Goal: Information Seeking & Learning: Check status

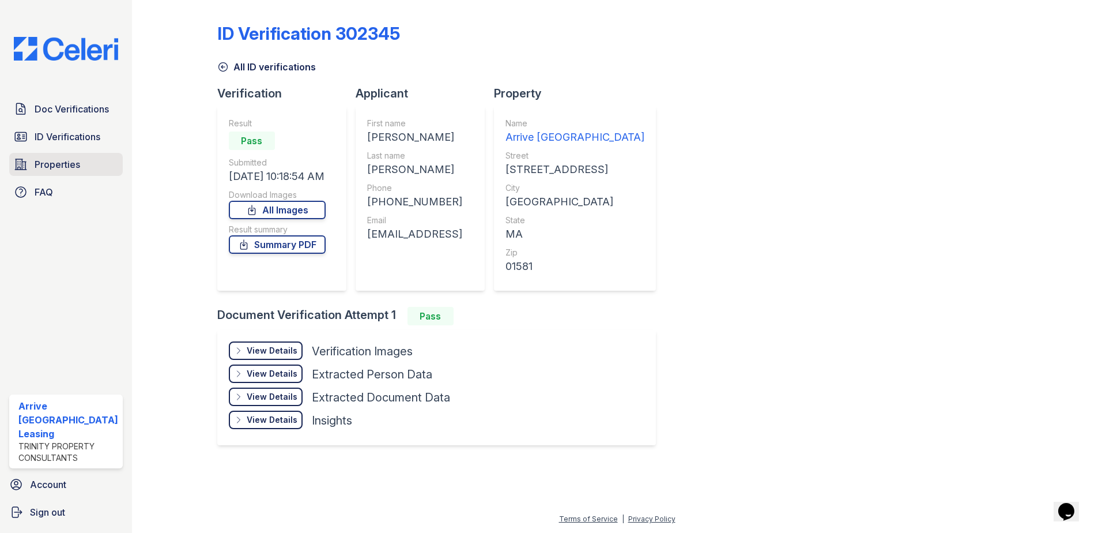
click at [70, 169] on span "Properties" at bounding box center [58, 164] width 46 height 14
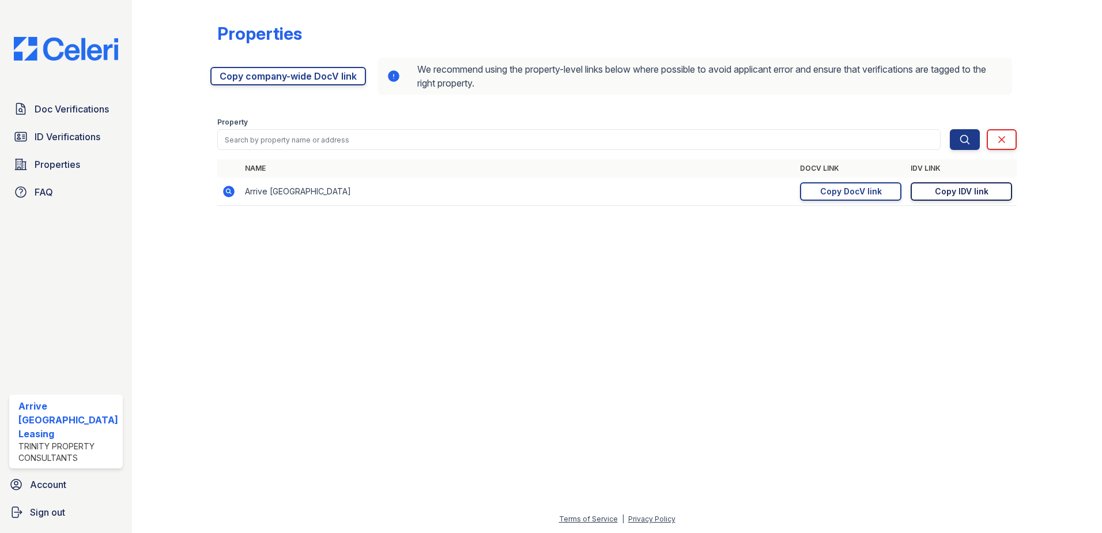
click at [965, 195] on div "Copy IDV link" at bounding box center [962, 192] width 54 height 12
click at [76, 108] on span "Doc Verifications" at bounding box center [72, 109] width 74 height 14
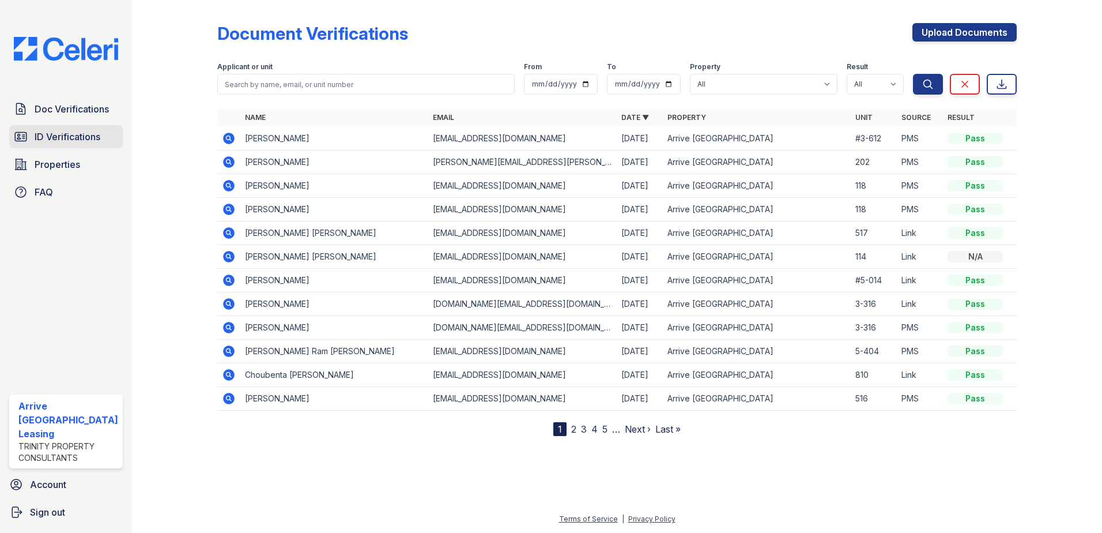
click at [77, 137] on span "ID Verifications" at bounding box center [68, 137] width 66 height 14
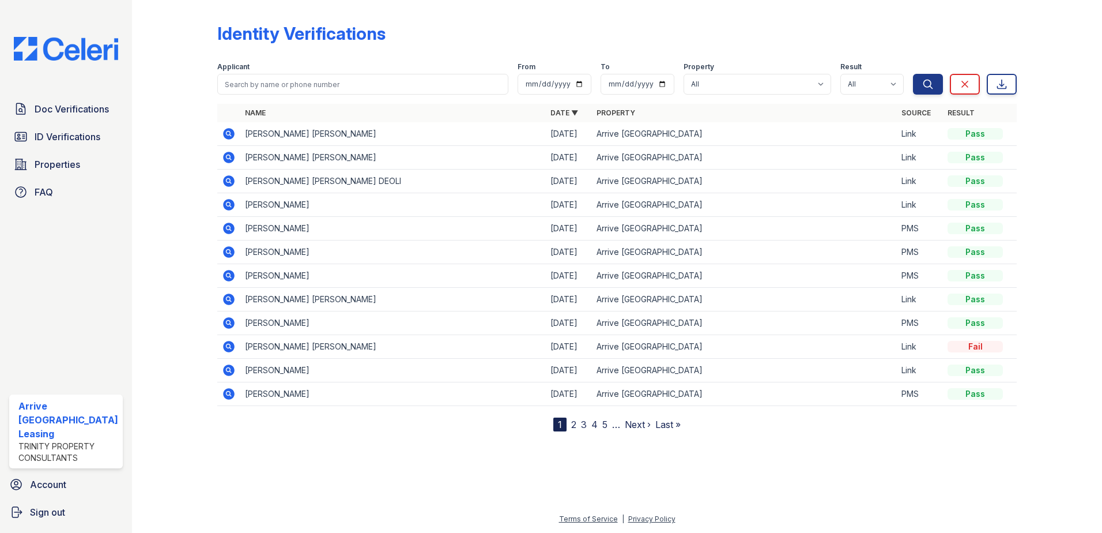
click at [232, 134] on icon at bounding box center [229, 134] width 12 height 12
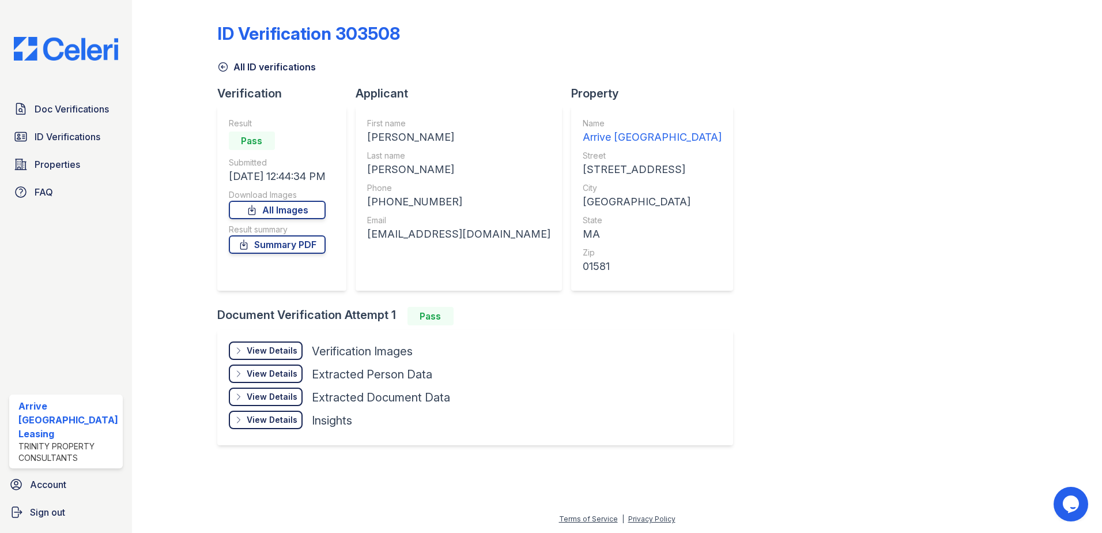
click at [283, 354] on div "View Details" at bounding box center [272, 351] width 51 height 12
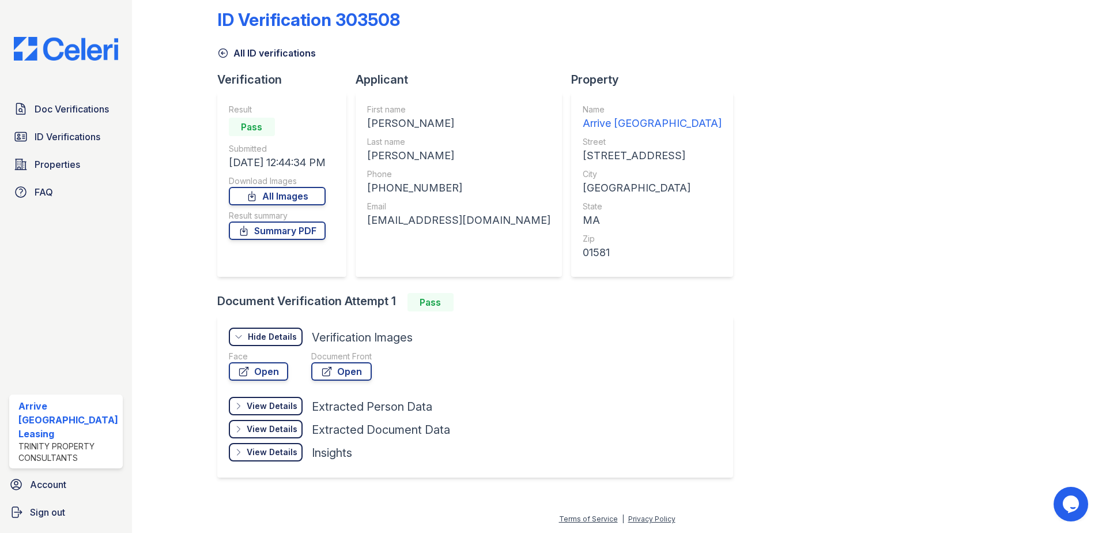
click at [274, 408] on div "View Details" at bounding box center [272, 406] width 51 height 12
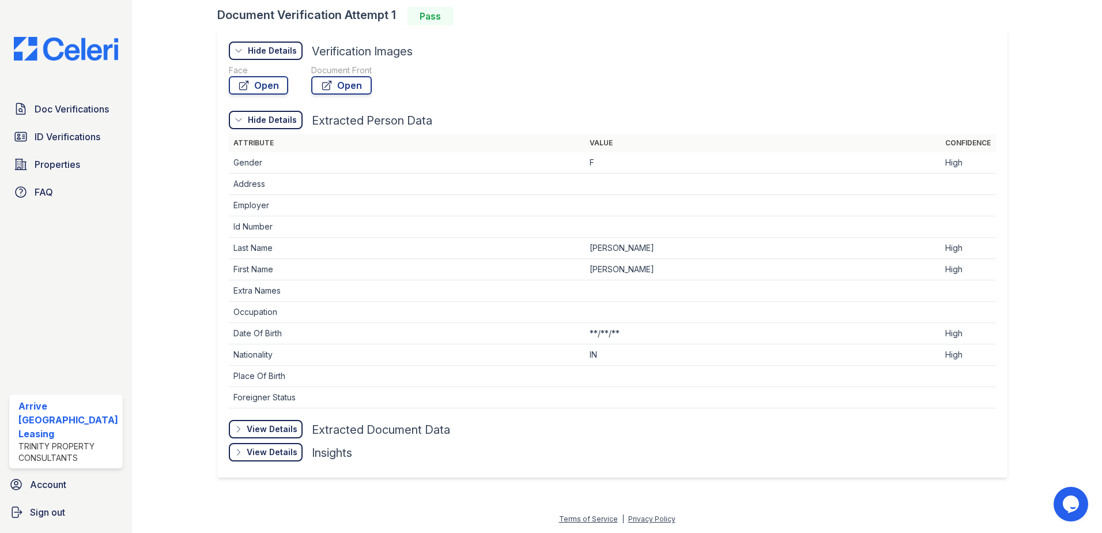
click at [274, 423] on div "View Details" at bounding box center [272, 429] width 51 height 12
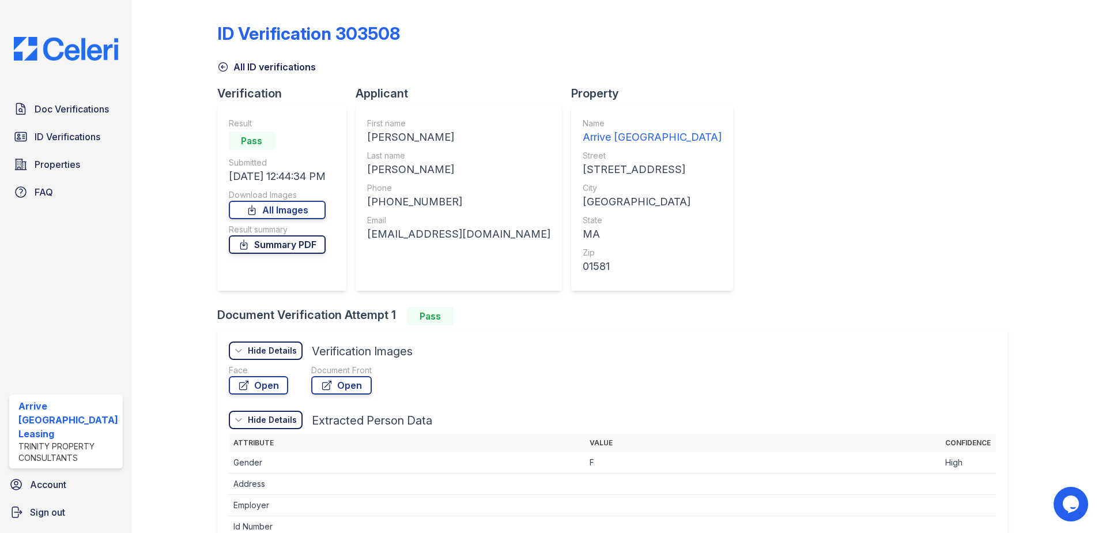
click at [274, 248] on link "Summary PDF" at bounding box center [277, 244] width 97 height 18
click at [78, 113] on span "Doc Verifications" at bounding box center [72, 109] width 74 height 14
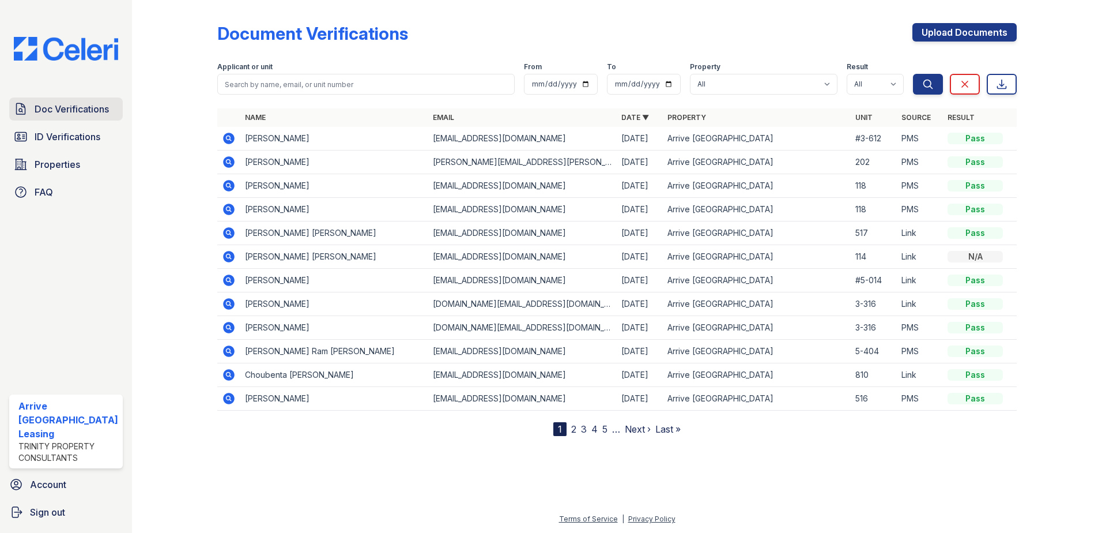
click at [73, 106] on span "Doc Verifications" at bounding box center [72, 109] width 74 height 14
click at [93, 136] on span "ID Verifications" at bounding box center [68, 137] width 66 height 14
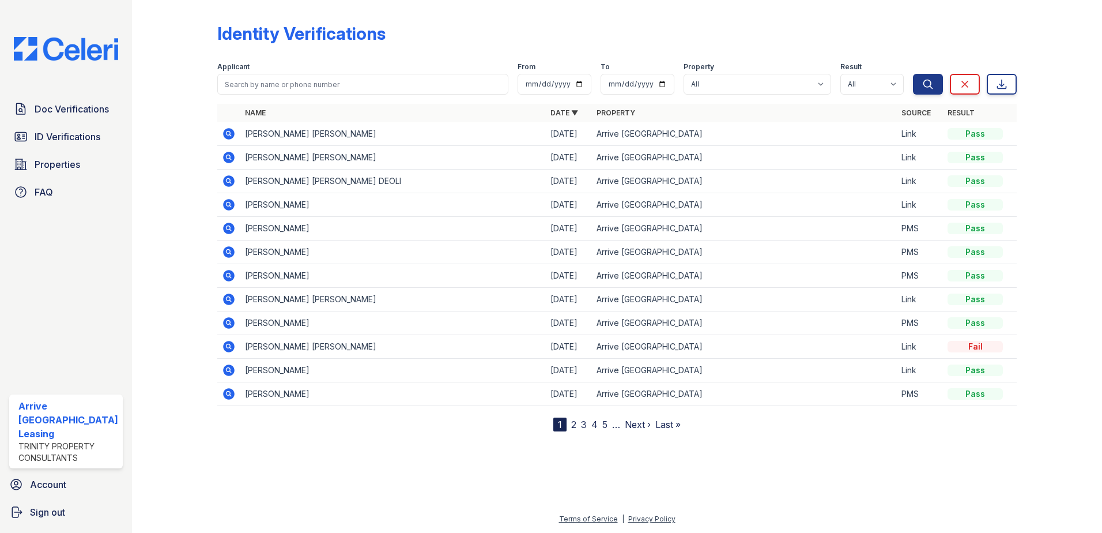
click at [228, 157] on icon at bounding box center [228, 156] width 3 height 3
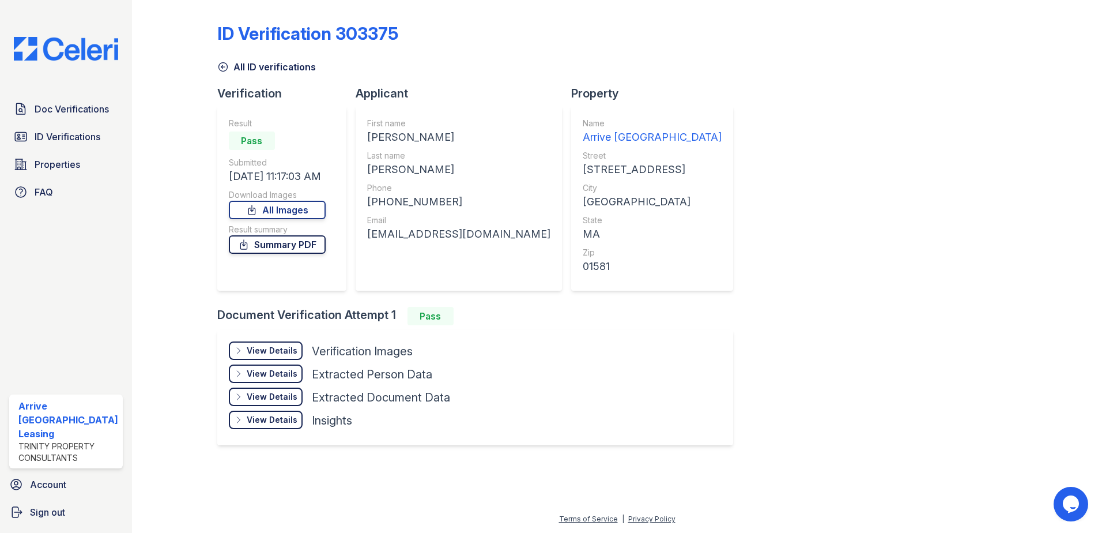
click at [269, 246] on link "Summary PDF" at bounding box center [277, 244] width 97 height 18
click at [262, 363] on div "View Details Details Hide Details Details Verification Images" at bounding box center [339, 352] width 221 height 23
click at [262, 357] on div "View Details Details" at bounding box center [266, 350] width 74 height 18
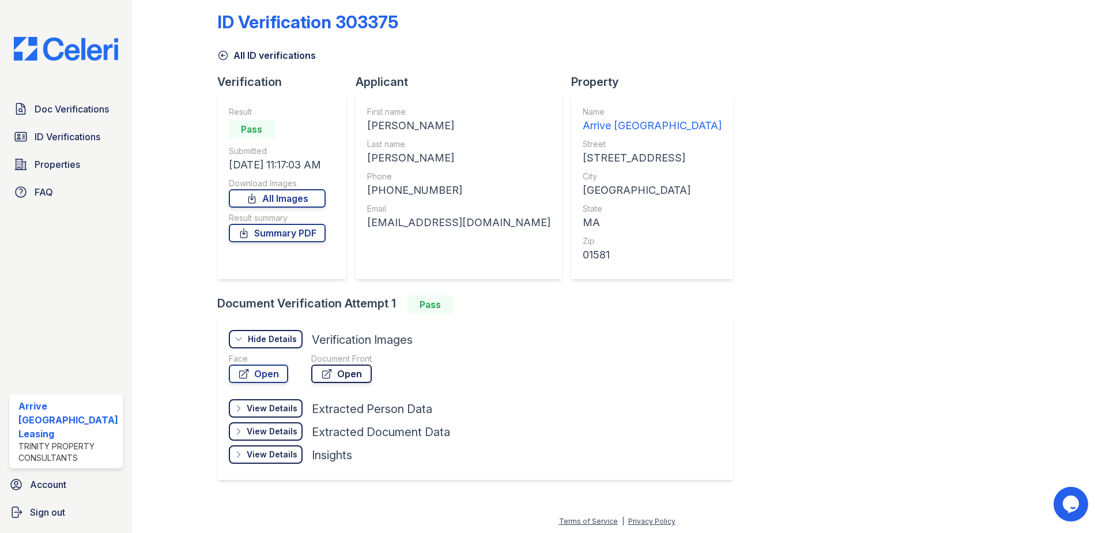
scroll to position [14, 0]
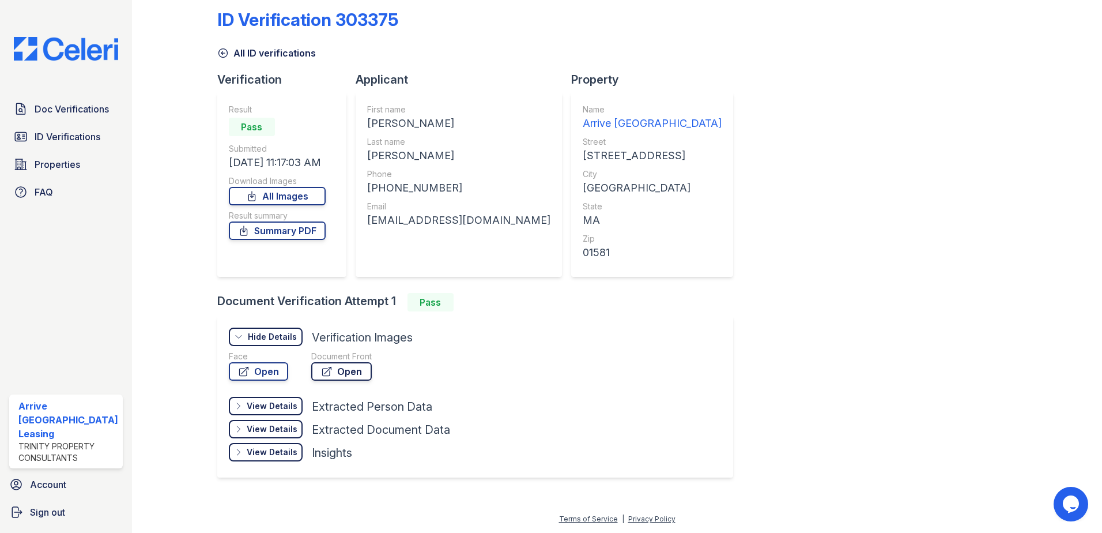
click at [344, 376] on link "Open" at bounding box center [341, 371] width 61 height 18
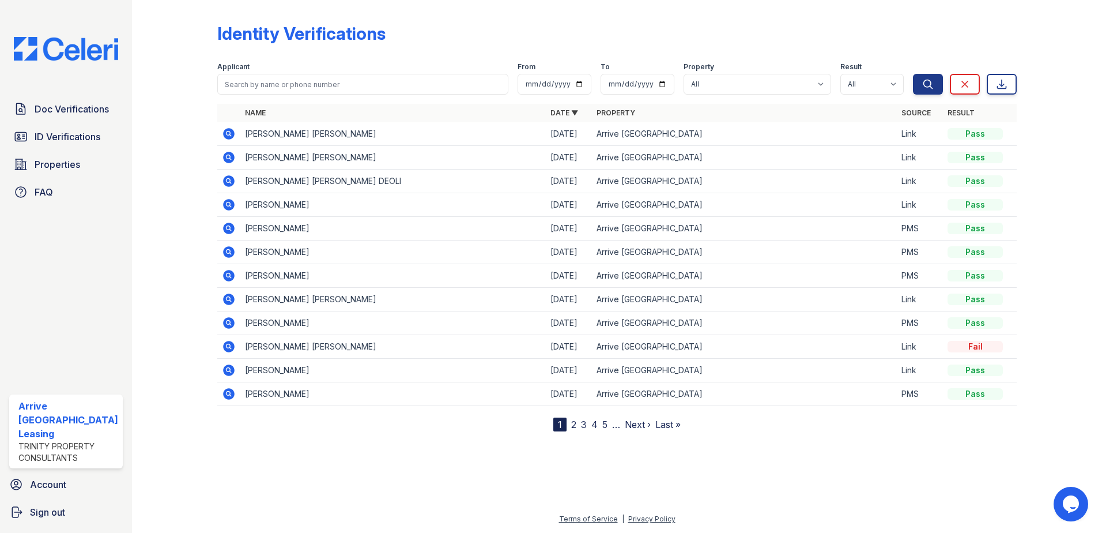
click at [224, 135] on icon at bounding box center [229, 134] width 12 height 12
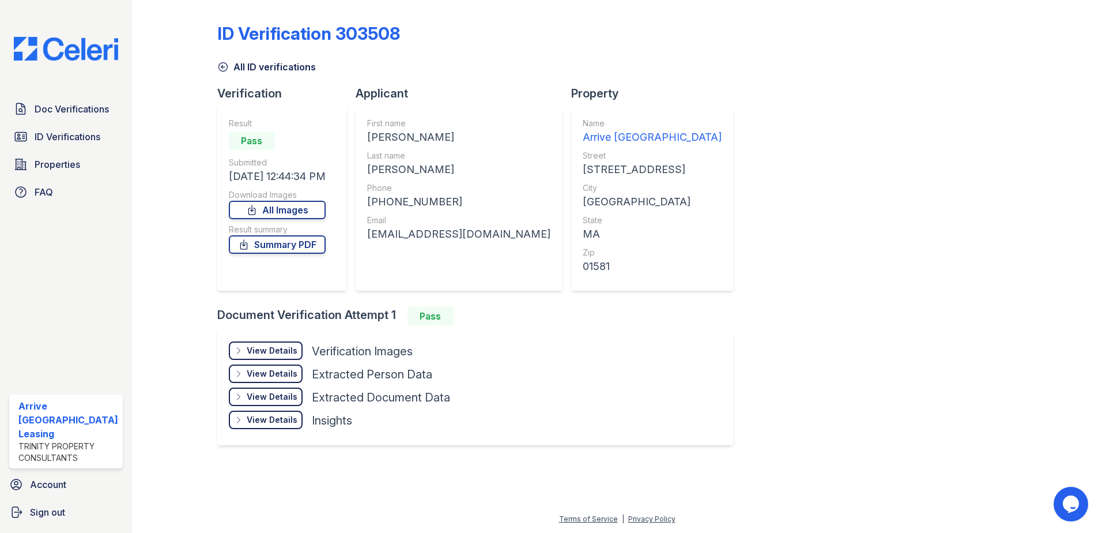
click at [288, 349] on div "View Details" at bounding box center [272, 351] width 51 height 12
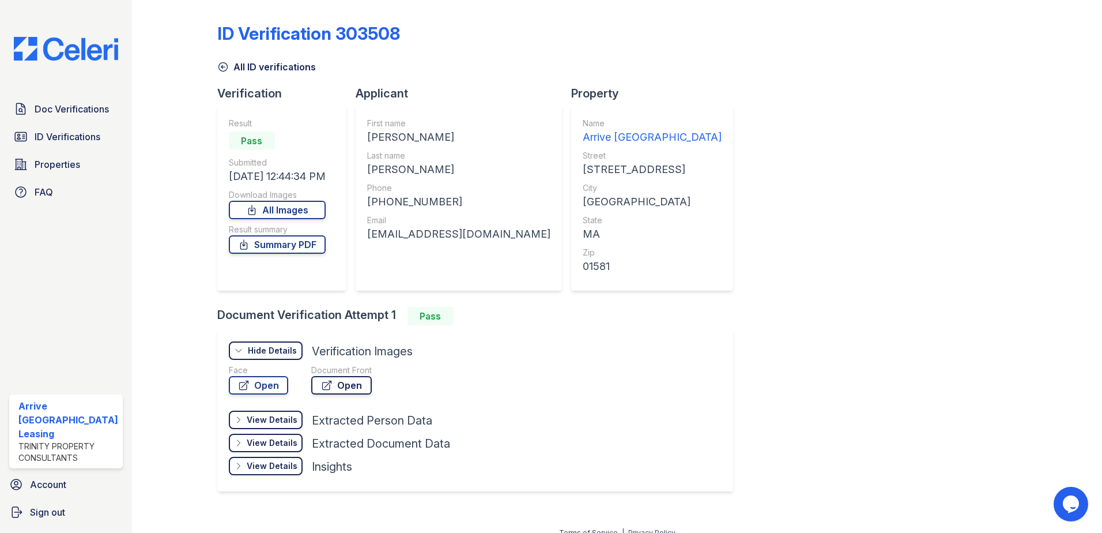
click at [363, 390] on link "Open" at bounding box center [341, 385] width 61 height 18
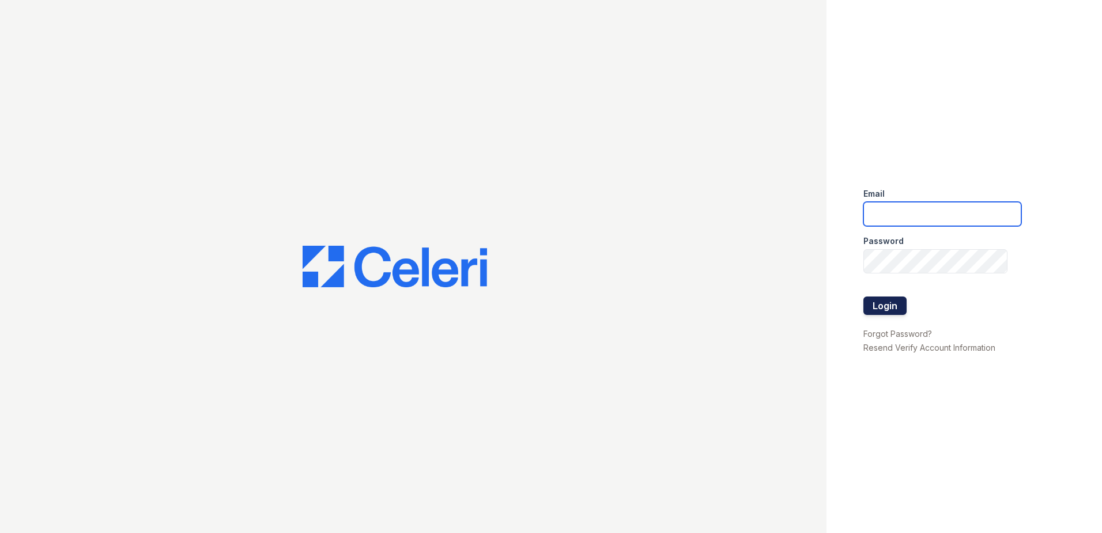
type input "[EMAIL_ADDRESS][DOMAIN_NAME]"
click at [896, 306] on button "Login" at bounding box center [885, 305] width 43 height 18
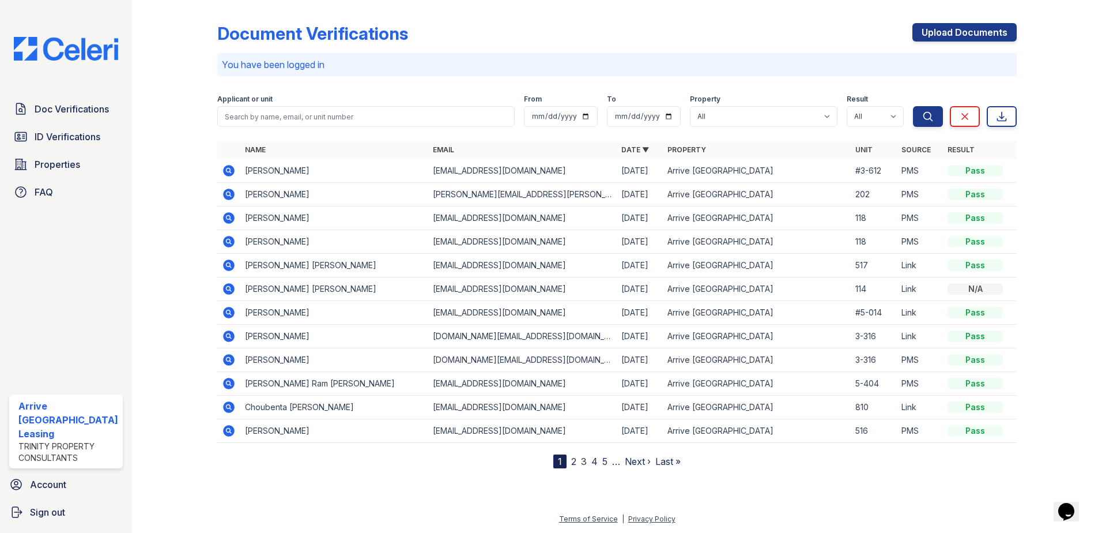
click at [203, 149] on div at bounding box center [183, 237] width 67 height 464
click at [168, 193] on div at bounding box center [183, 237] width 67 height 464
click at [270, 131] on div at bounding box center [617, 133] width 800 height 5
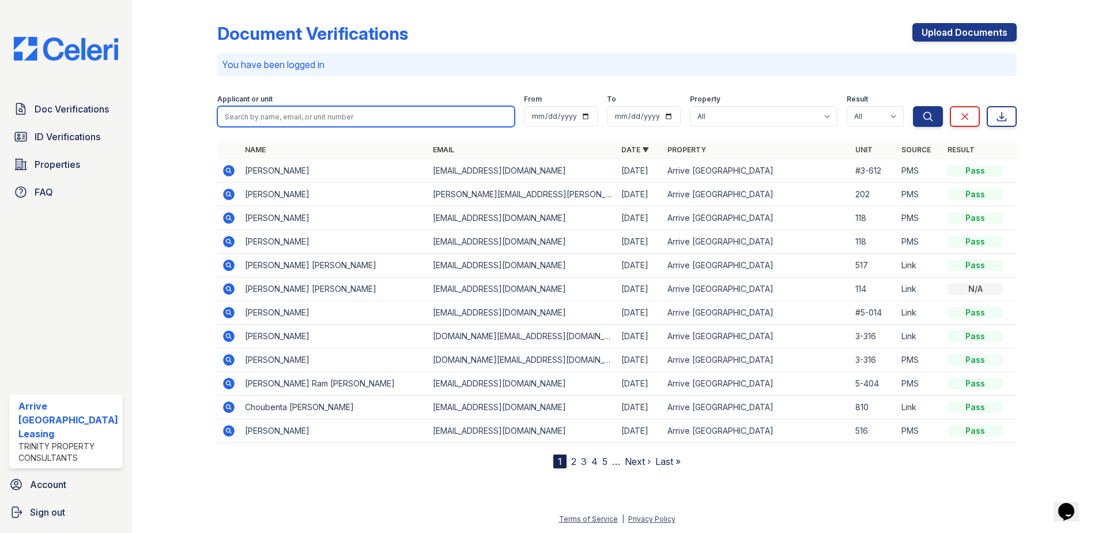
click at [269, 118] on input "search" at bounding box center [366, 116] width 298 height 21
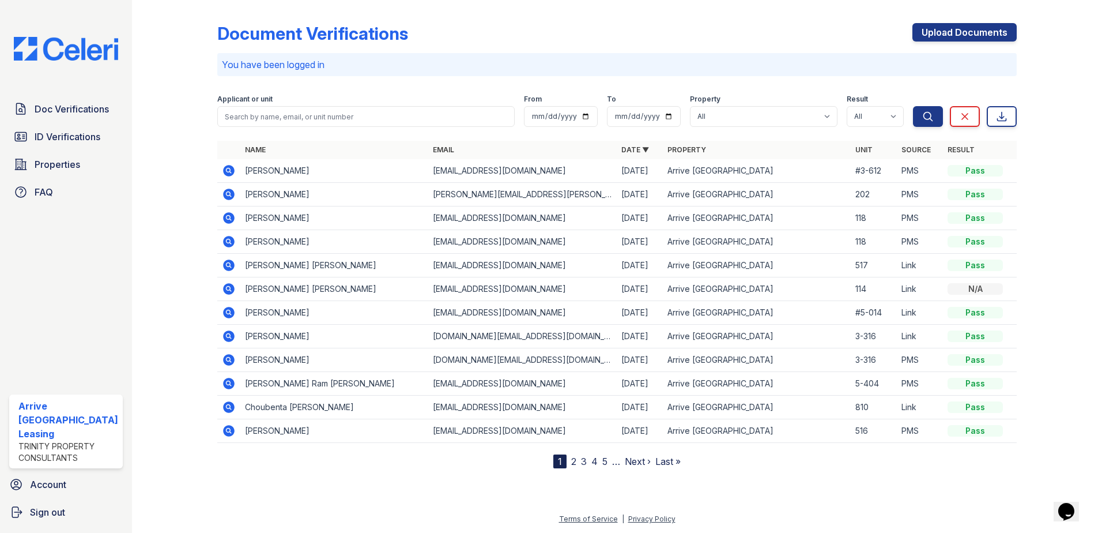
drag, startPoint x: 269, startPoint y: 118, endPoint x: 207, endPoint y: 116, distance: 62.3
click at [207, 116] on div at bounding box center [183, 237] width 67 height 464
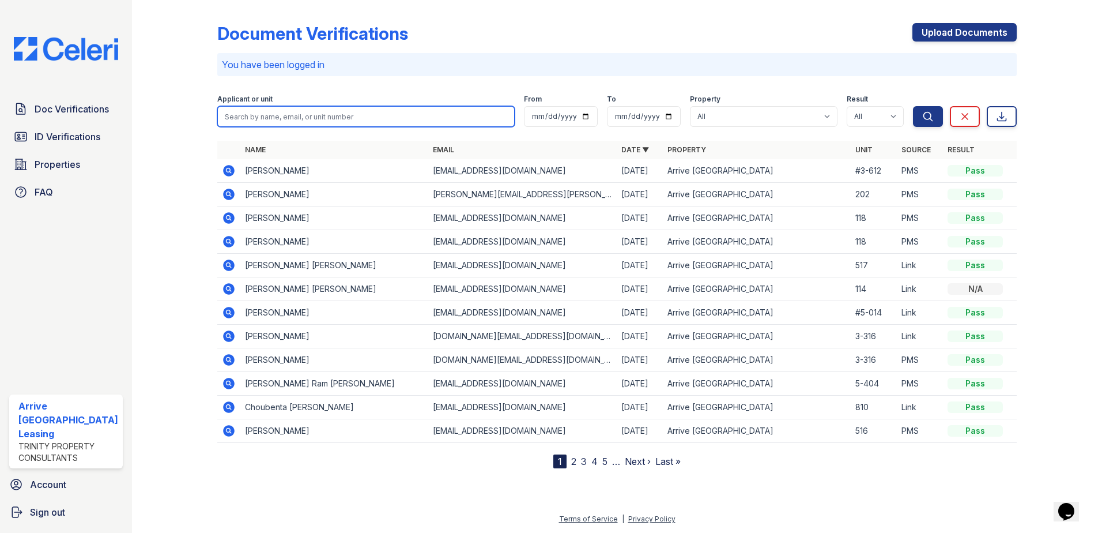
click at [261, 116] on input "search" at bounding box center [366, 116] width 298 height 21
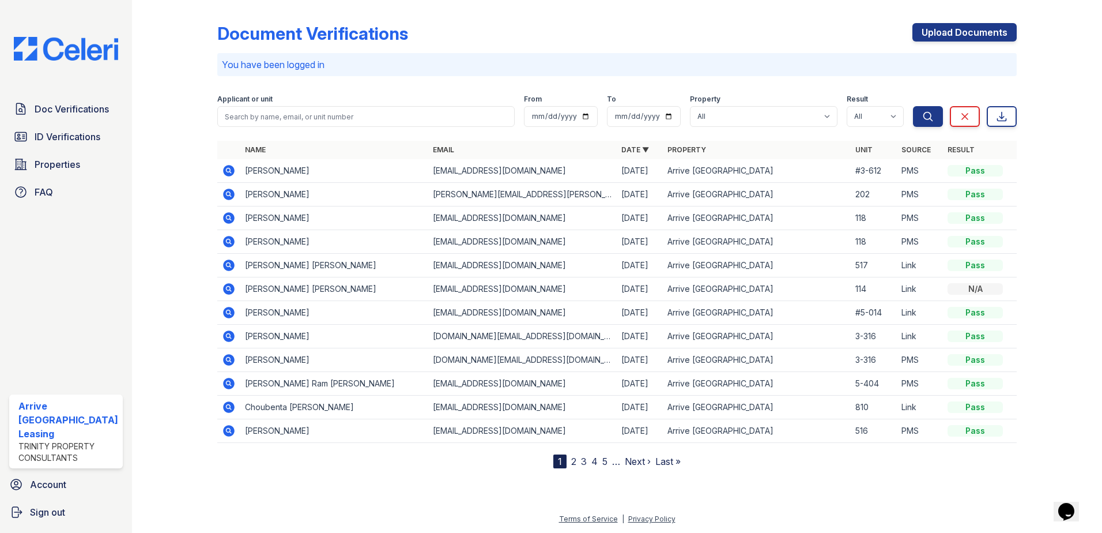
click at [167, 100] on div at bounding box center [183, 237] width 67 height 464
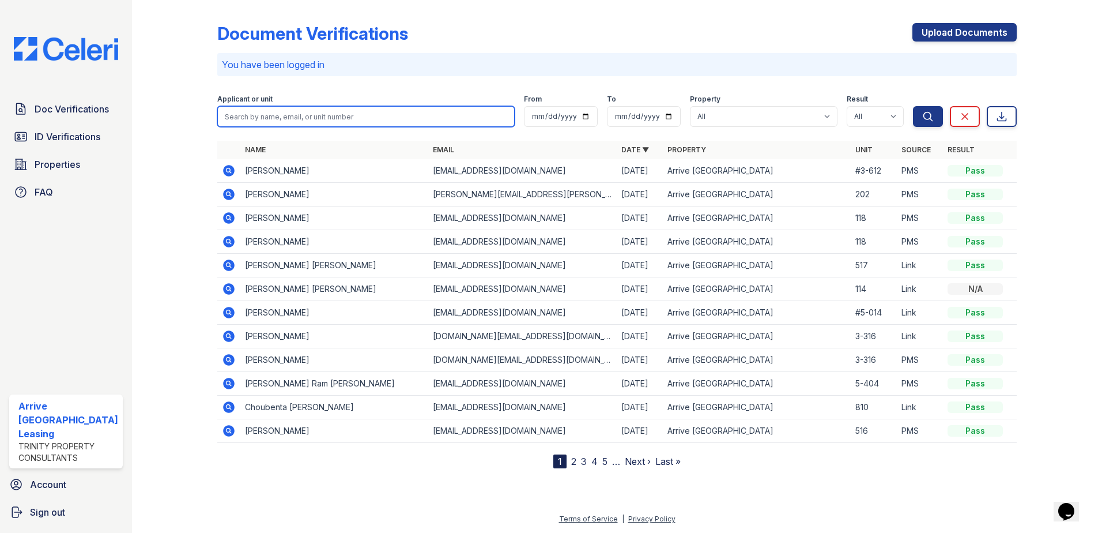
drag, startPoint x: 259, startPoint y: 111, endPoint x: 236, endPoint y: 118, distance: 24.5
click at [260, 112] on input "search" at bounding box center [366, 116] width 298 height 21
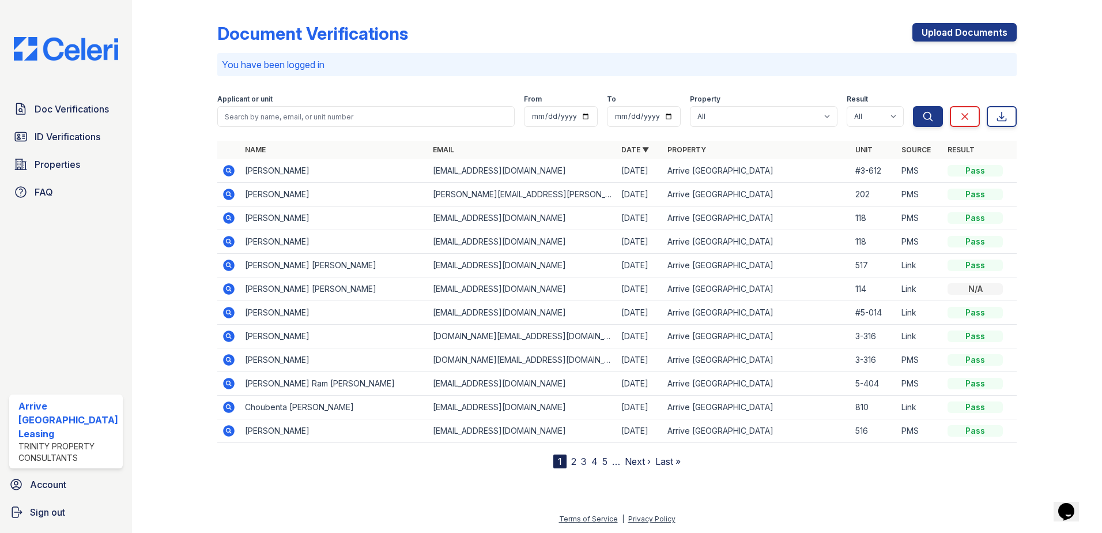
click at [207, 116] on div at bounding box center [183, 237] width 67 height 464
click at [95, 108] on span "Doc Verifications" at bounding box center [72, 109] width 74 height 14
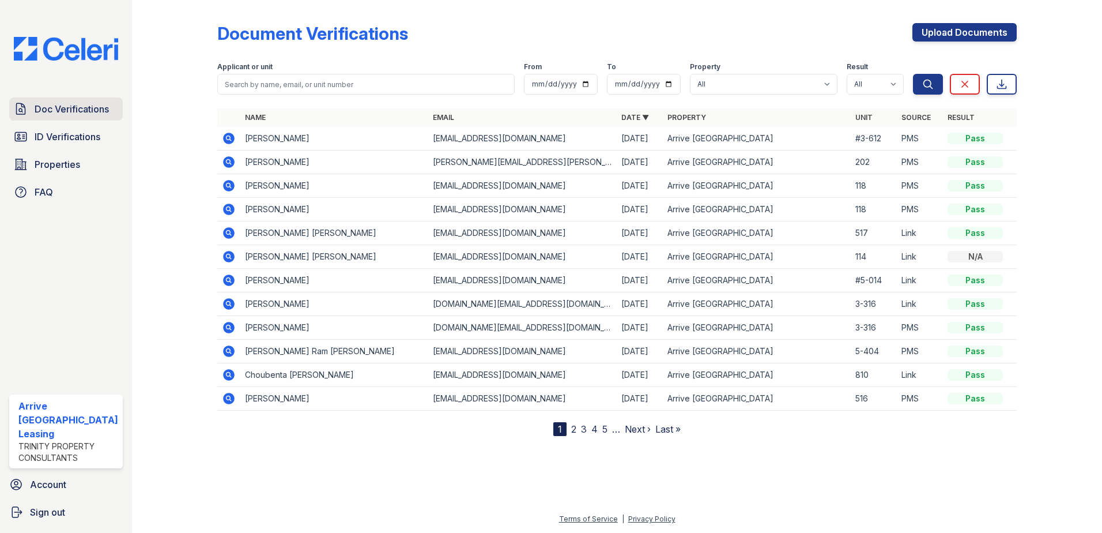
click at [80, 110] on span "Doc Verifications" at bounding box center [72, 109] width 74 height 14
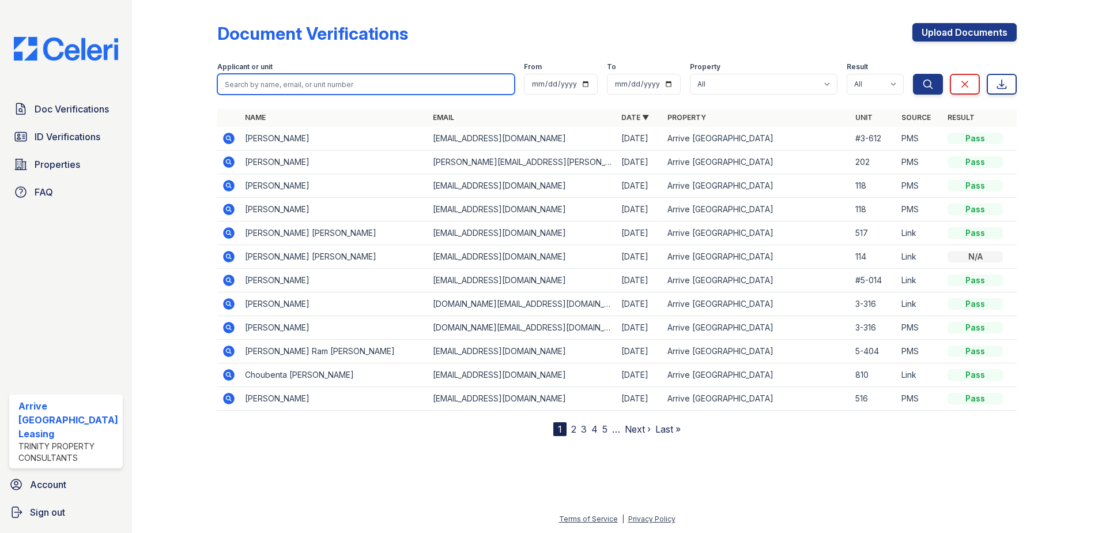
click at [289, 84] on input "search" at bounding box center [366, 84] width 298 height 21
type input "hassani"
click at [913, 74] on button "Search" at bounding box center [928, 84] width 30 height 21
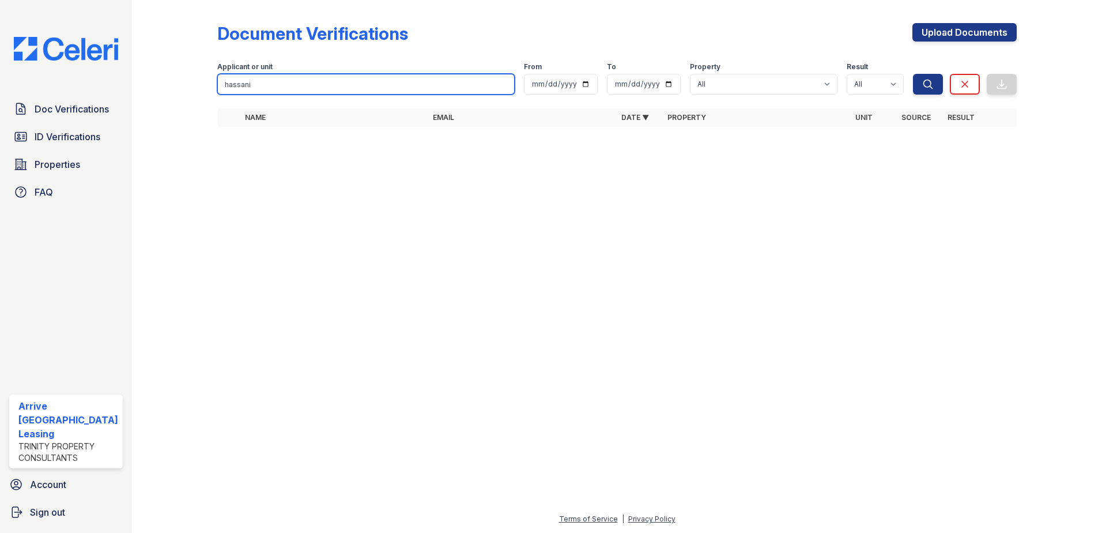
drag, startPoint x: 299, startPoint y: 78, endPoint x: 163, endPoint y: 112, distance: 140.4
click at [163, 112] on div "Document Verifications Upload Documents Filter Applicant or unit hassani From T…" at bounding box center [616, 78] width 933 height 157
type input "[PERSON_NAME]"
click at [913, 74] on button "Search" at bounding box center [928, 84] width 30 height 21
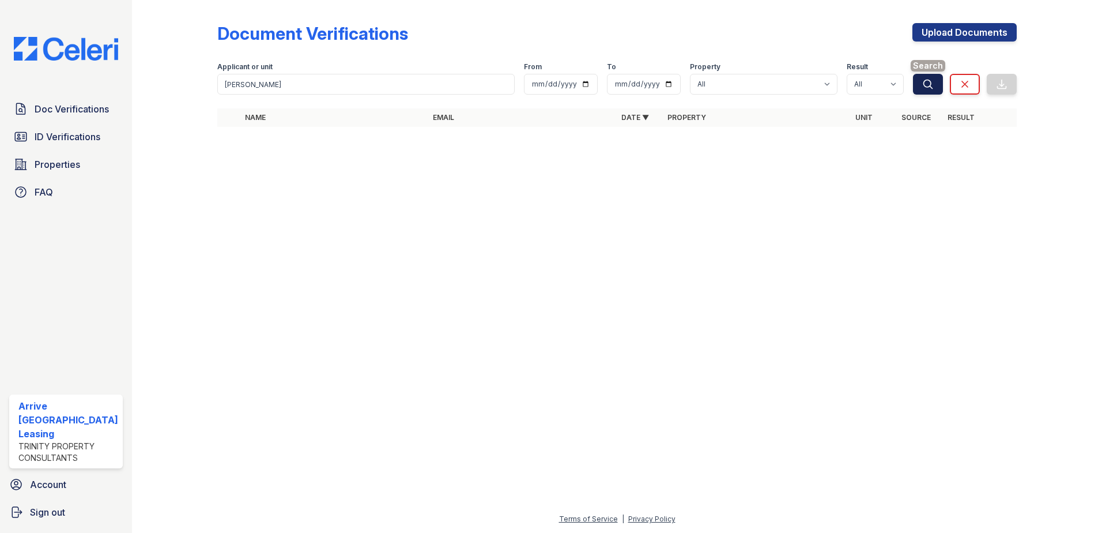
click at [920, 78] on button "Search" at bounding box center [928, 84] width 30 height 21
click at [57, 113] on span "Doc Verifications" at bounding box center [72, 109] width 74 height 14
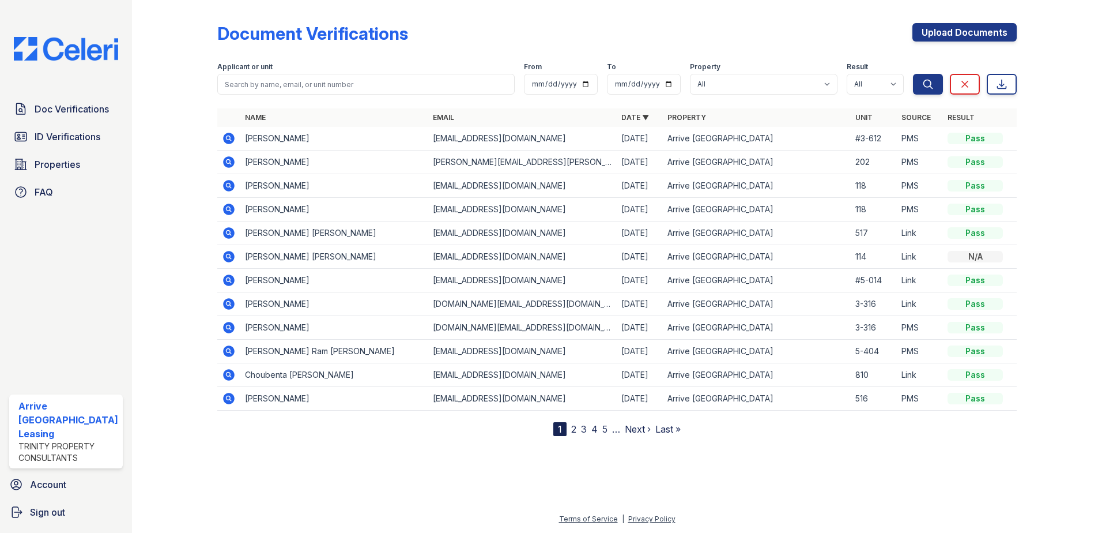
click at [281, 441] on div "Document Verifications Upload Documents Filter Applicant or unit From To Proper…" at bounding box center [616, 227] width 933 height 454
click at [342, 83] on input "search" at bounding box center [366, 84] width 298 height 21
click at [235, 466] on div at bounding box center [616, 483] width 933 height 58
